Goal: Information Seeking & Learning: Learn about a topic

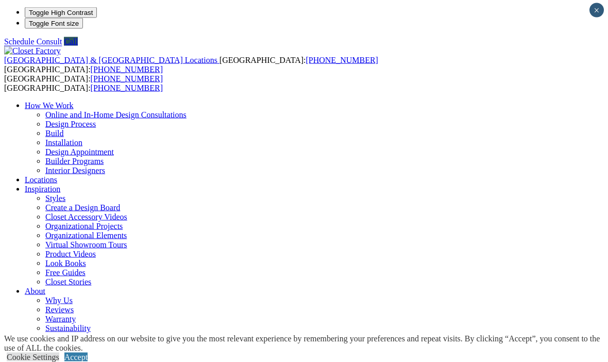
scroll to position [2, 0]
click at [65, 193] on link "Styles" at bounding box center [55, 197] width 20 height 9
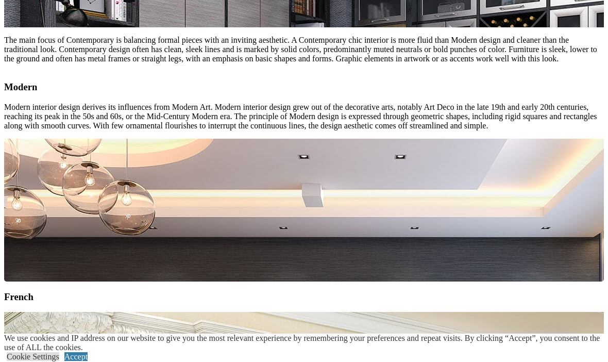
scroll to position [1422, 0]
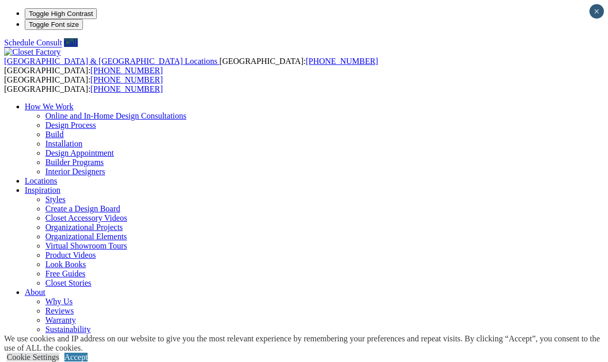
click at [127, 232] on link "Organizational Elements" at bounding box center [85, 236] width 81 height 9
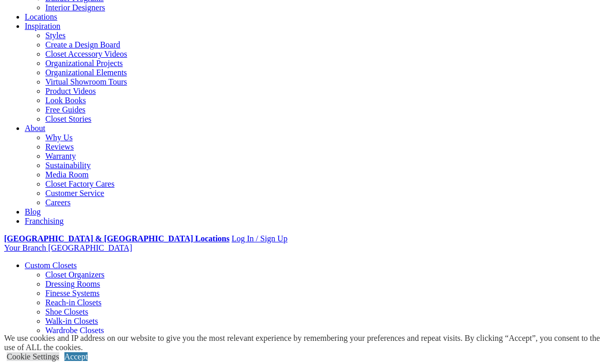
scroll to position [164, 0]
